Goal: Register for event/course

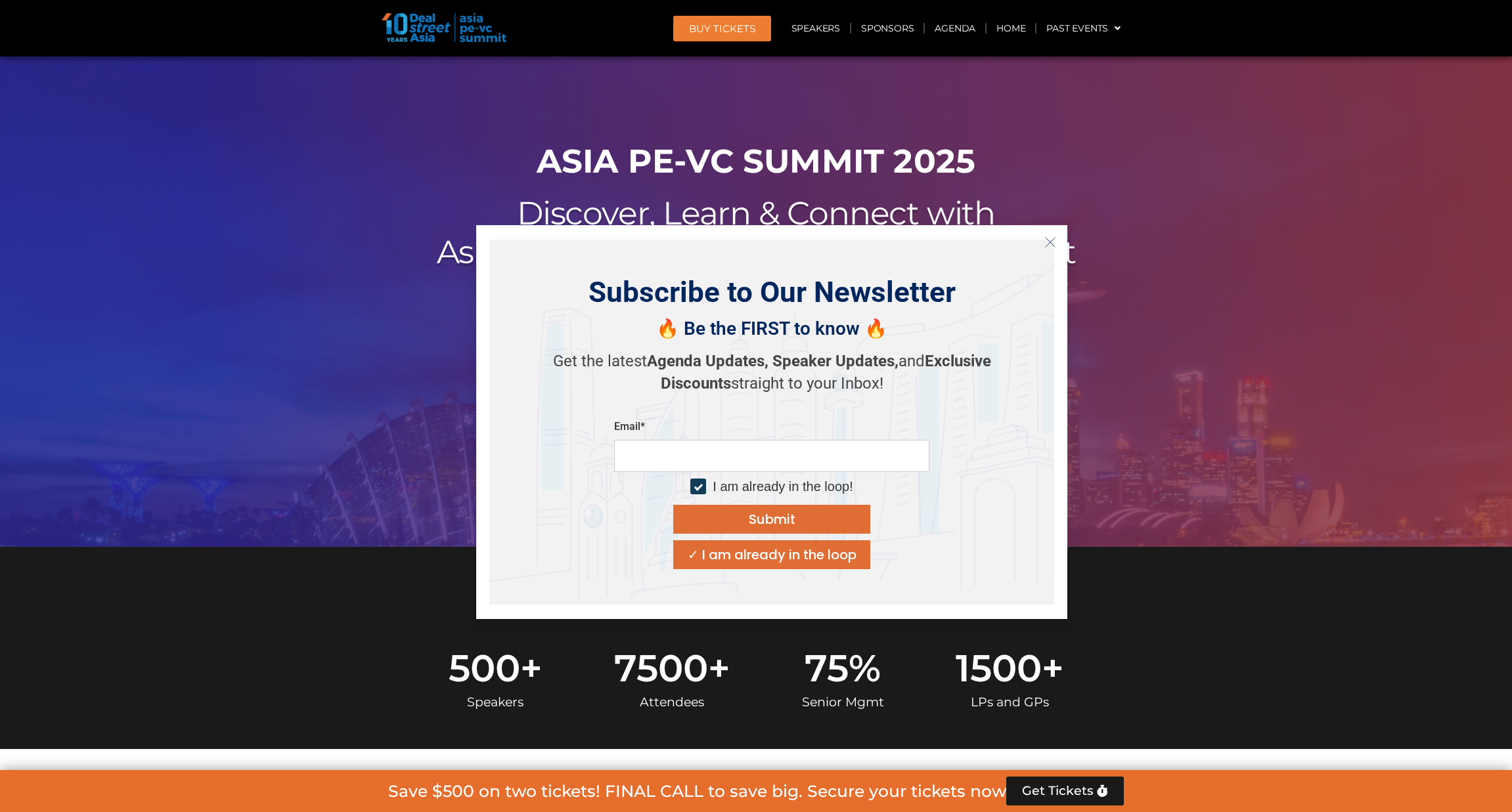
click at [1055, 248] on button "Close" at bounding box center [1051, 242] width 21 height 21
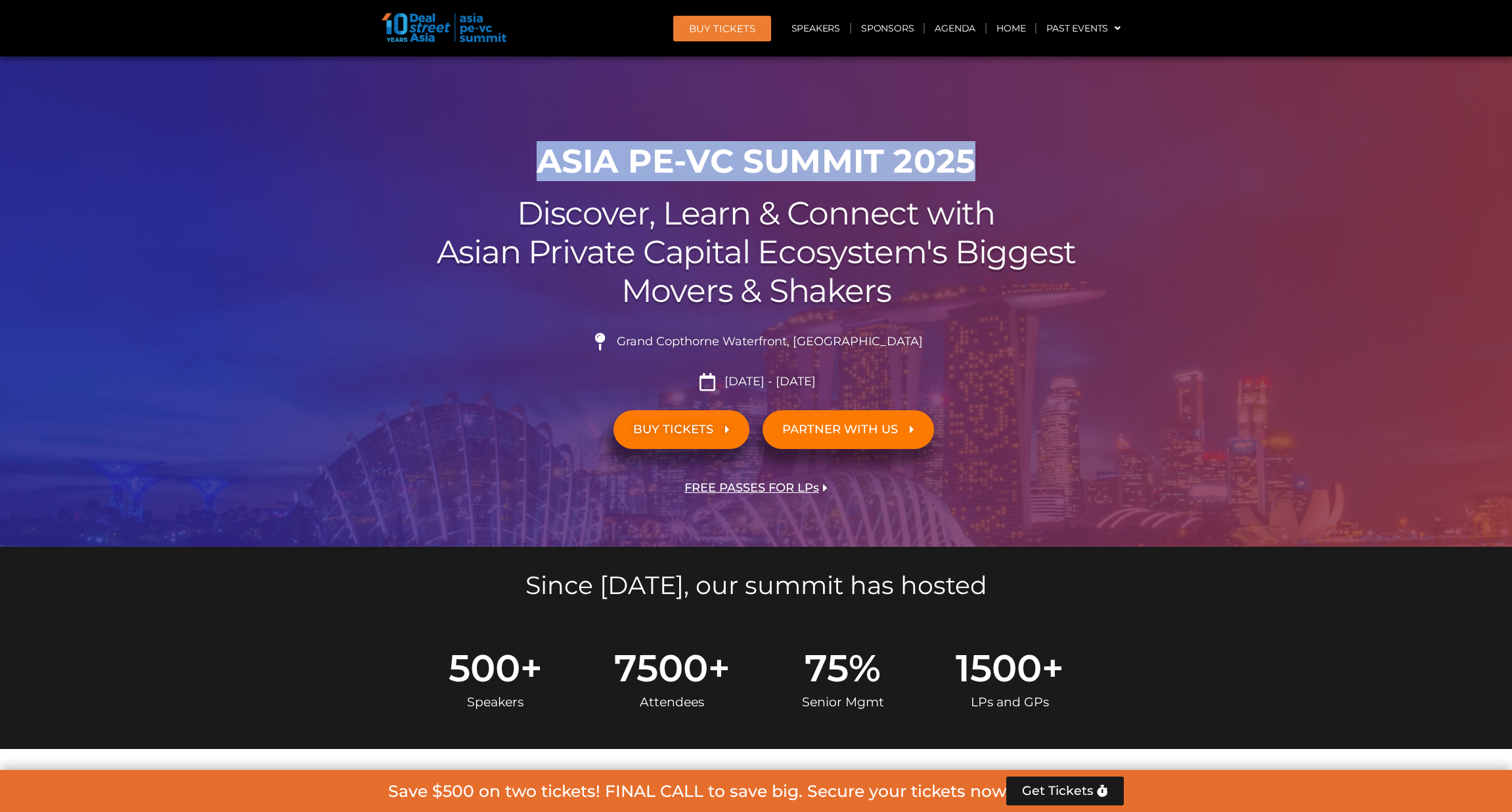
drag, startPoint x: 989, startPoint y: 167, endPoint x: 443, endPoint y: 164, distance: 546.0
click at [443, 164] on h1 "ASIA PE-VC Summit 2025" at bounding box center [756, 162] width 736 height 40
copy h1 "ASIA PE-VC Summit 2025"
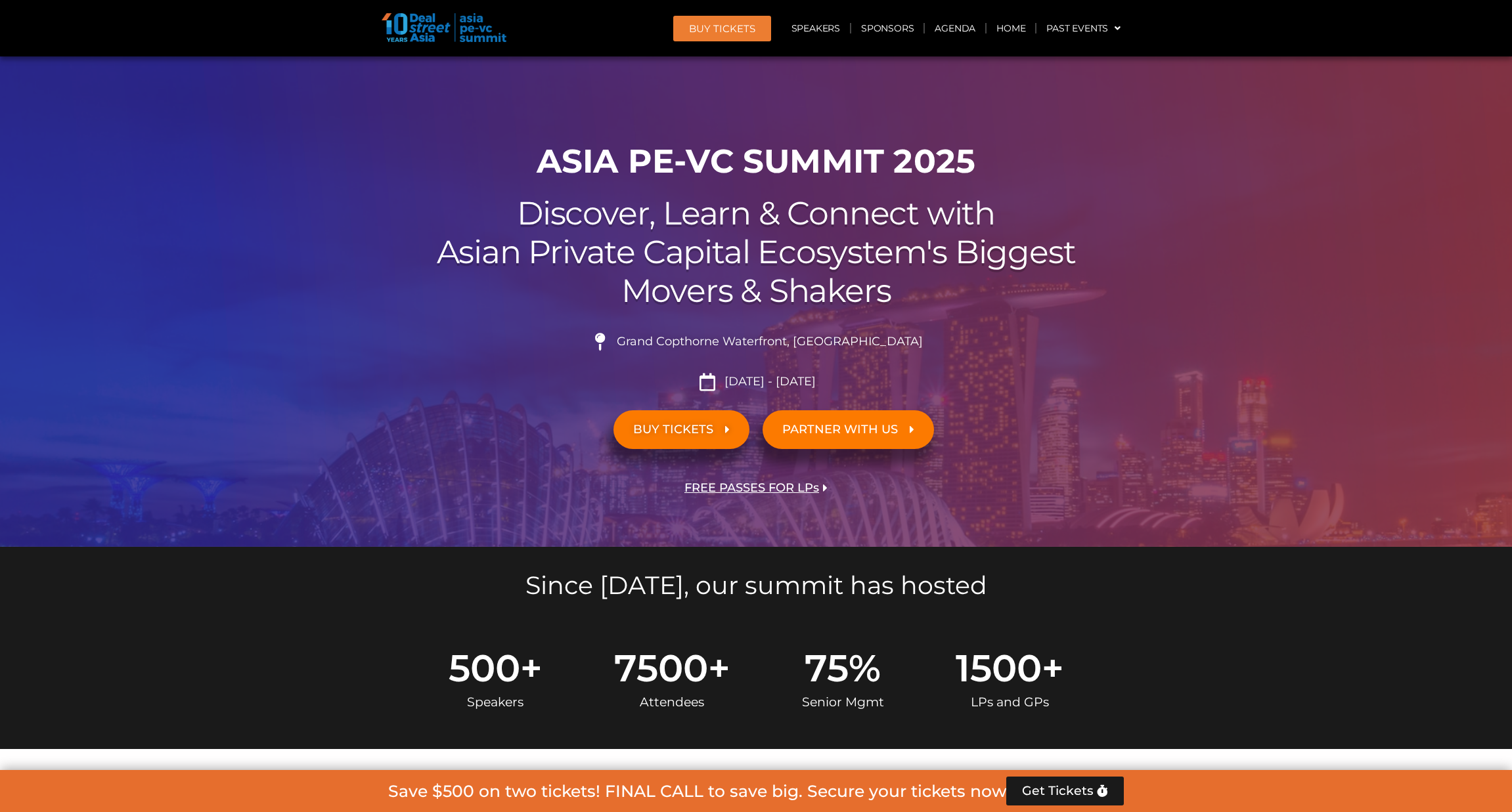
click at [1102, 348] on li "Grand Copthorne Waterfront, [GEOGRAPHIC_DATA]​" at bounding box center [756, 347] width 736 height 29
click at [689, 419] on link "BUY TICKETS" at bounding box center [682, 429] width 136 height 39
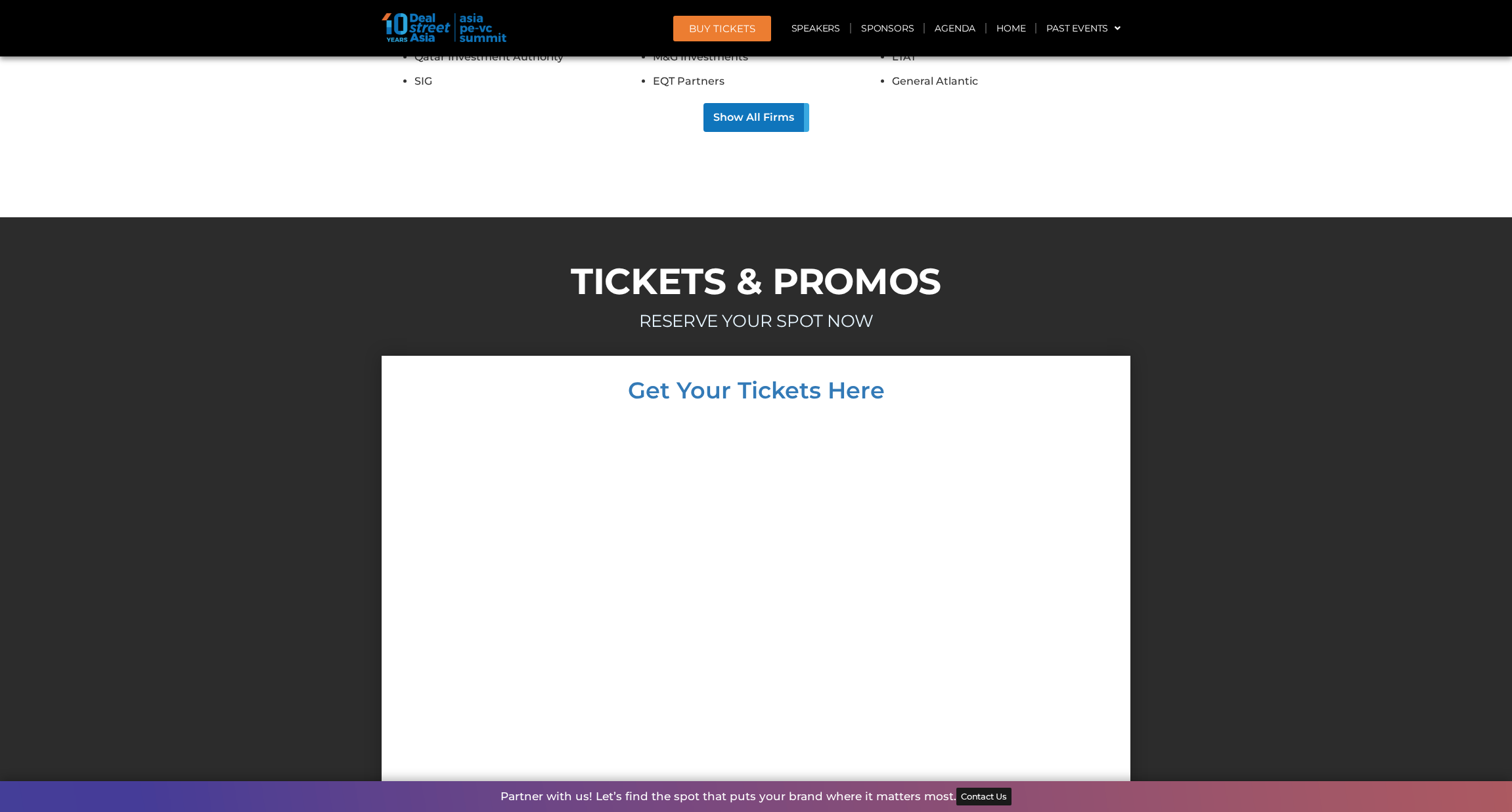
scroll to position [12191, 0]
click at [431, 28] on img at bounding box center [444, 27] width 125 height 29
click at [423, 32] on img at bounding box center [444, 27] width 125 height 29
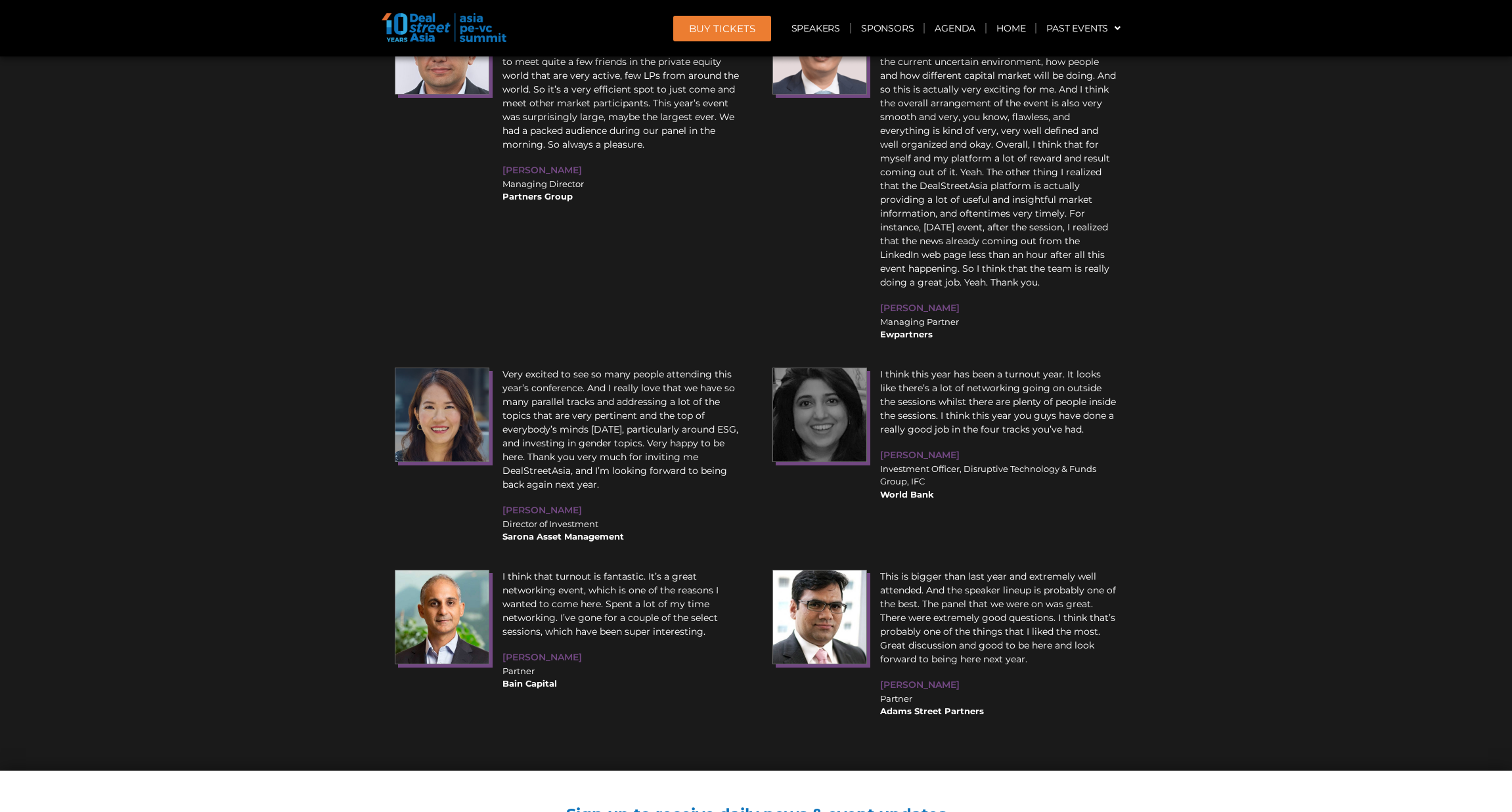
scroll to position [16666, 0]
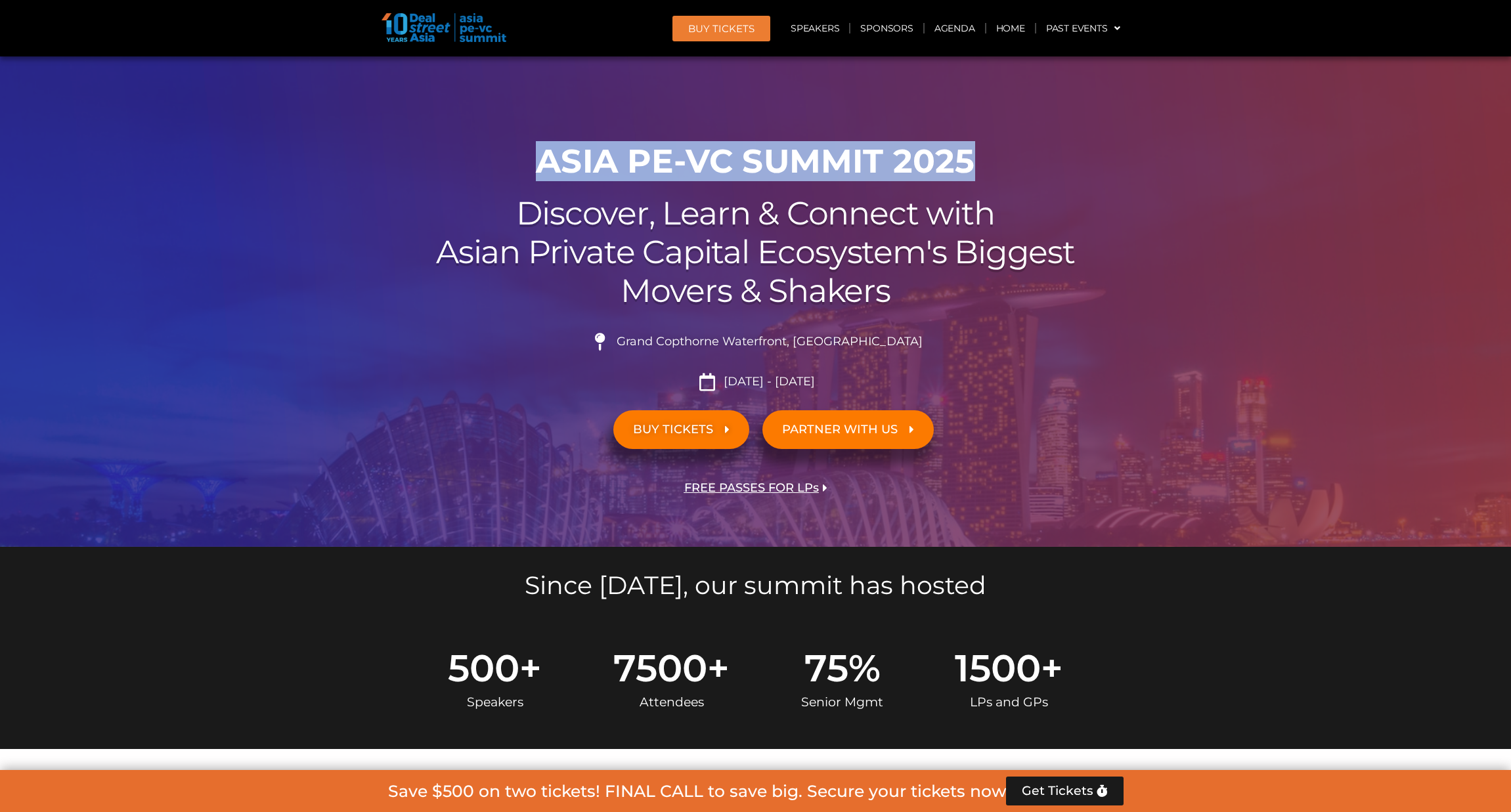
drag, startPoint x: 593, startPoint y: 167, endPoint x: 966, endPoint y: 160, distance: 373.1
click at [966, 160] on h1 "ASIA PE-VC Summit 2025" at bounding box center [756, 162] width 736 height 40
copy h1 "ASIA PE-VC Summit 2025"
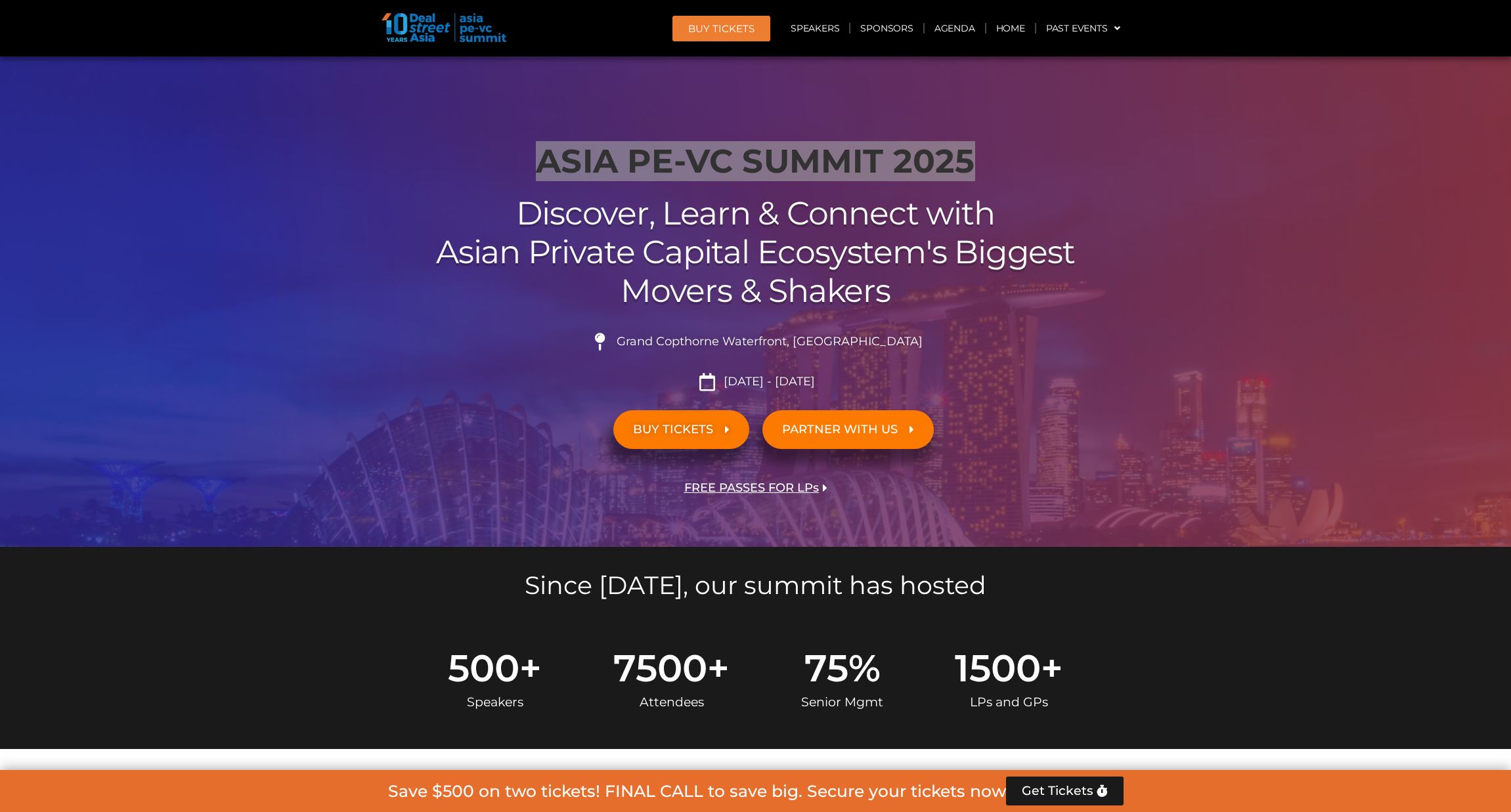
drag, startPoint x: 440, startPoint y: 36, endPoint x: 1360, endPoint y: 38, distance: 920.0
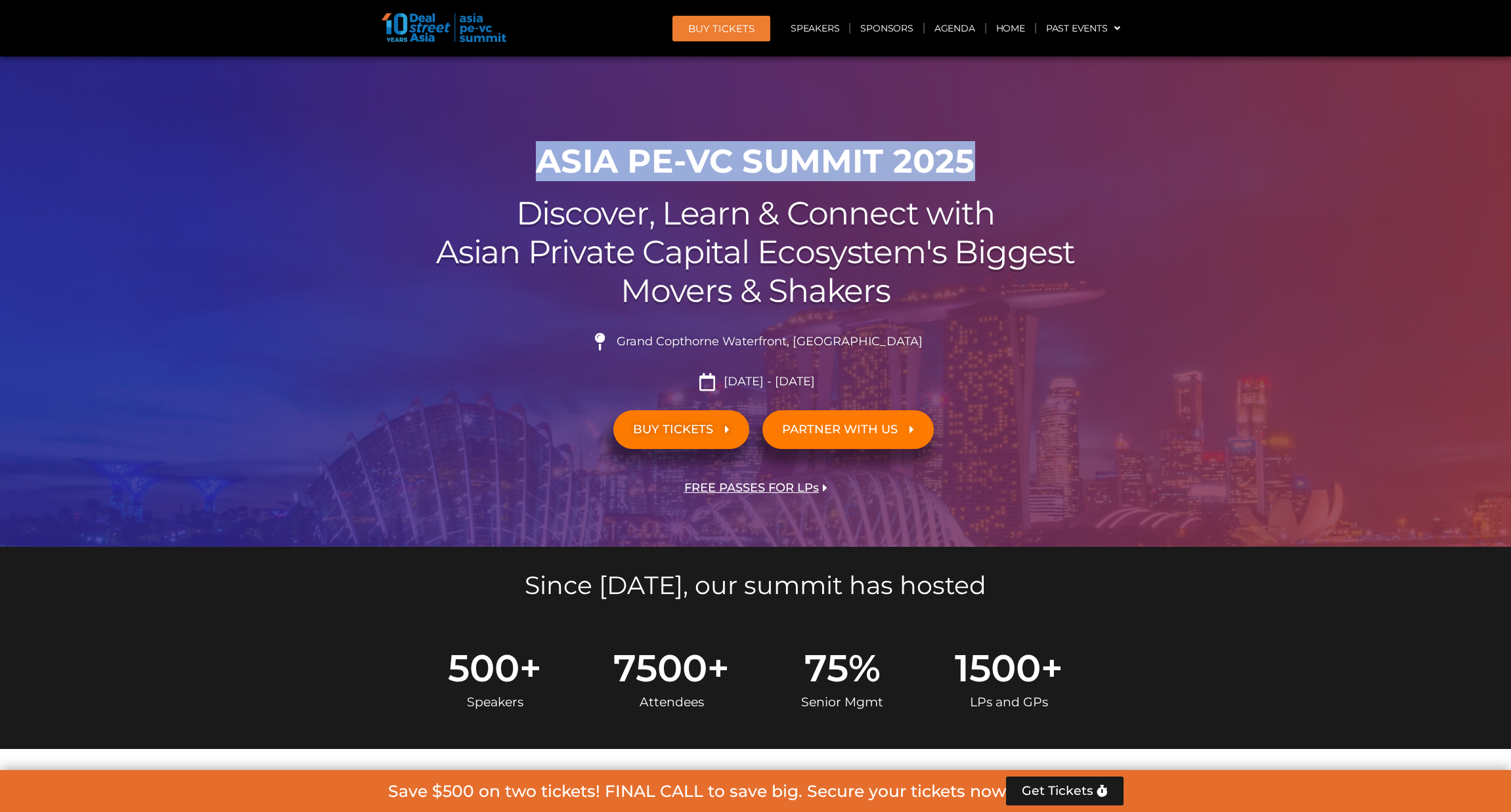
copy h1 "ASIA PE-VC Summit 2025"
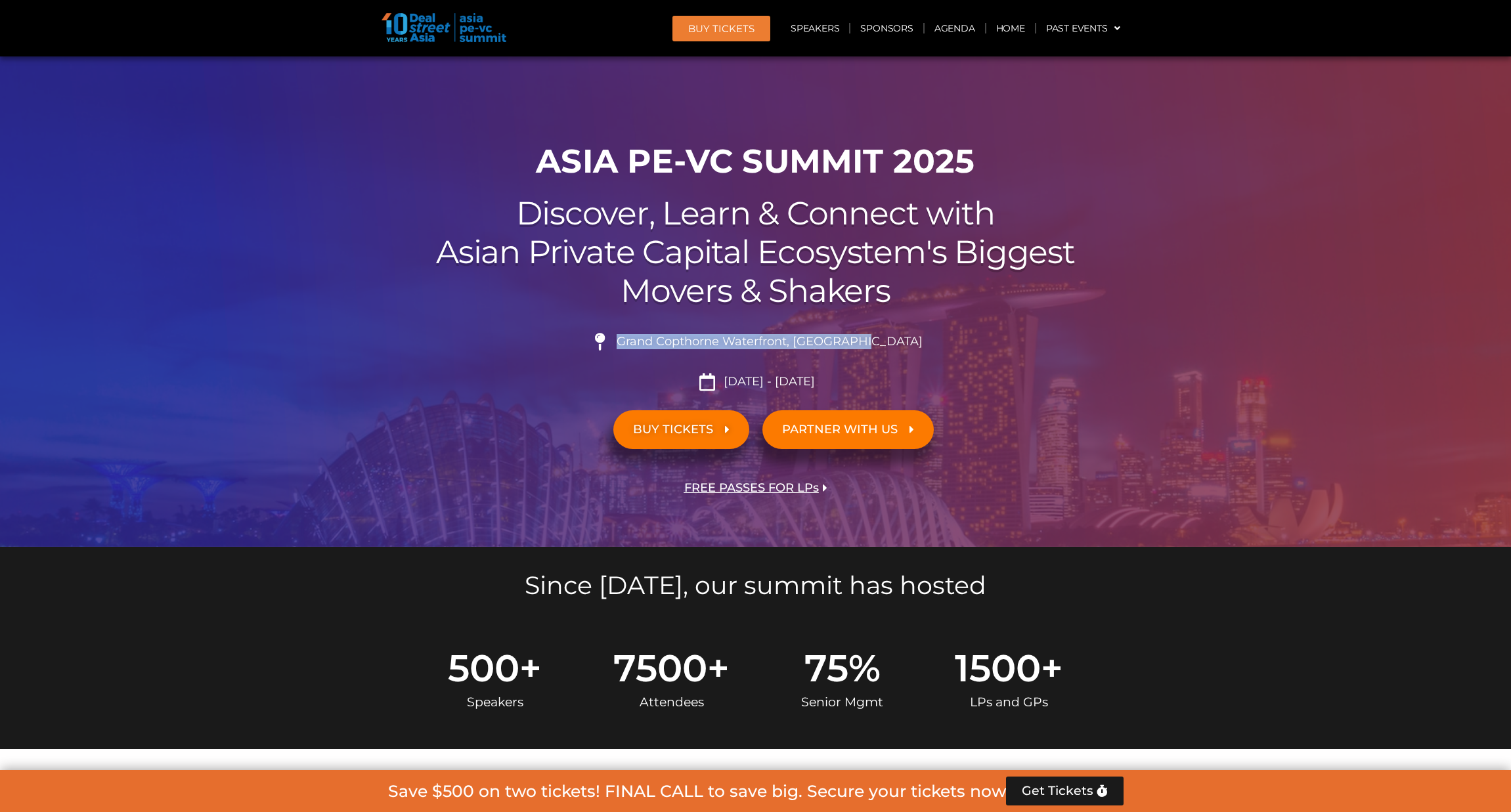
drag, startPoint x: 865, startPoint y: 344, endPoint x: 897, endPoint y: 343, distance: 32.0
click at [897, 343] on li "Grand Copthorne Waterfront, [GEOGRAPHIC_DATA]​" at bounding box center [756, 347] width 736 height 29
copy span "Grand Copthorne Waterfront, [GEOGRAPHIC_DATA]​"
drag, startPoint x: 724, startPoint y: 383, endPoint x: 860, endPoint y: 384, distance: 136.0
click at [860, 384] on li "[DATE] - [DATE]" at bounding box center [756, 382] width 736 height 18
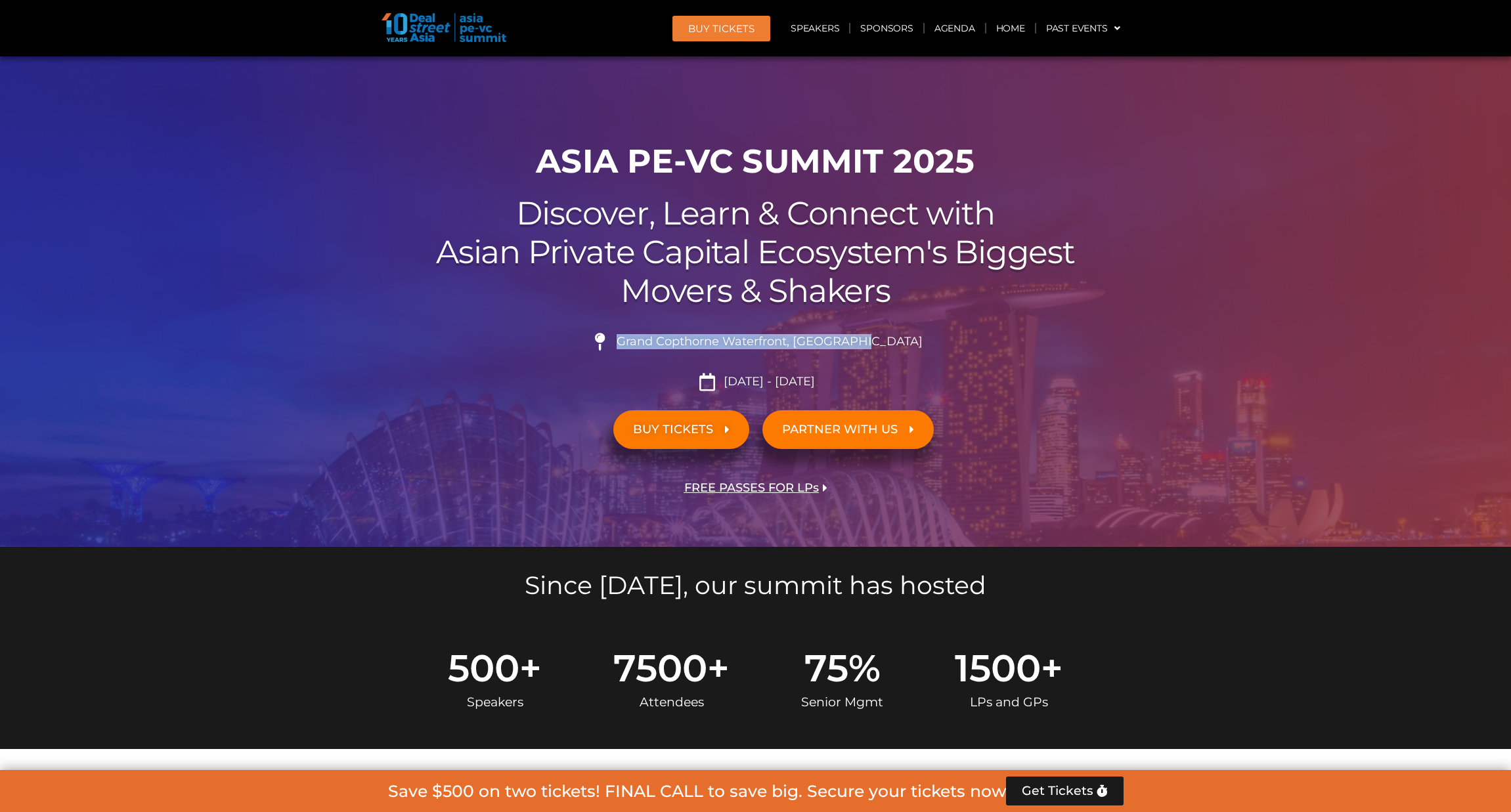
copy span "[DATE] - [DATE]"
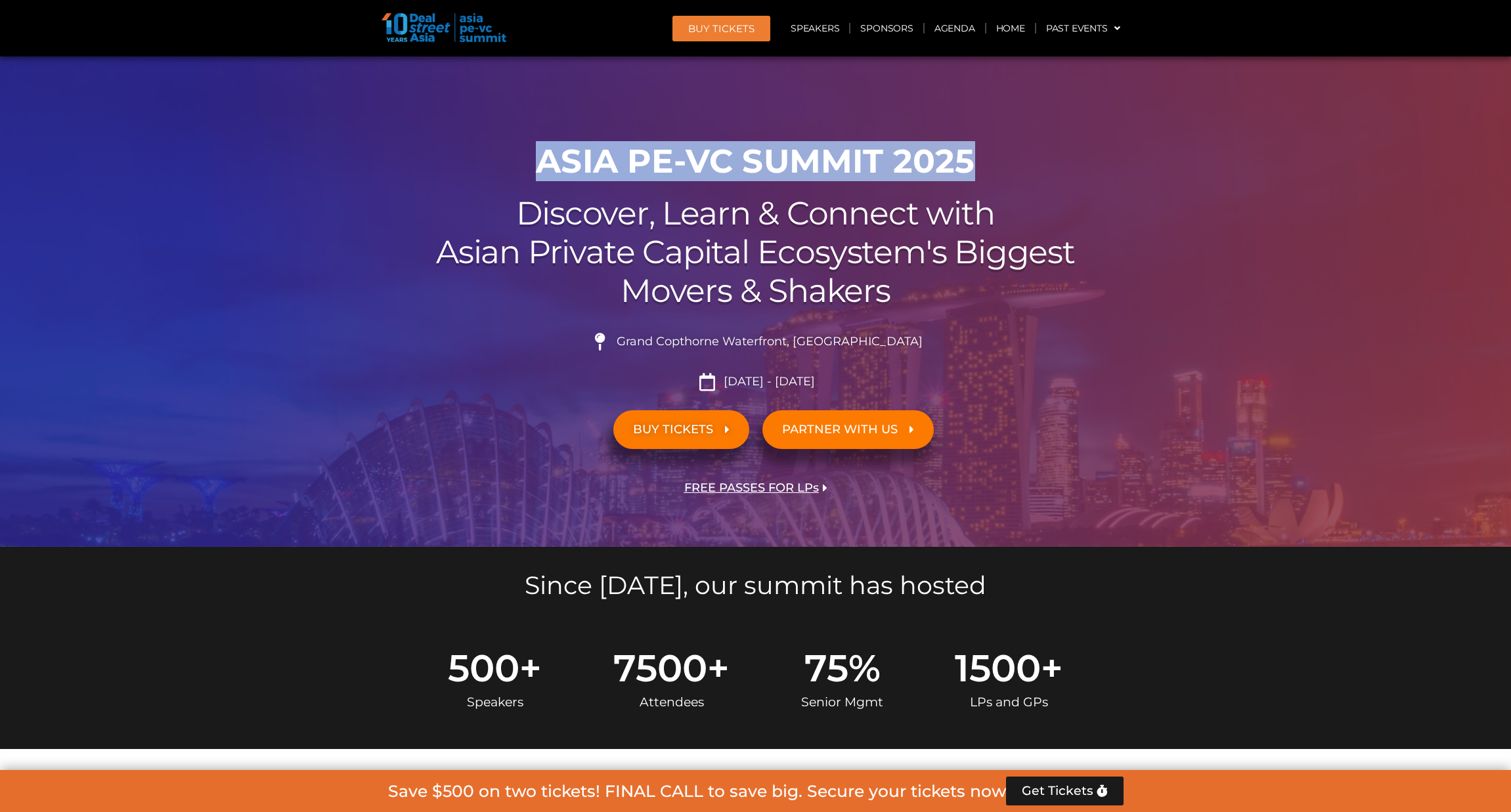
drag, startPoint x: 521, startPoint y: 169, endPoint x: 1036, endPoint y: 164, distance: 515.0
click at [1036, 164] on h1 "ASIA PE-VC Summit 2025" at bounding box center [756, 162] width 736 height 40
copy h1 "ASIA PE-VC Summit 2025"
